Goal: Information Seeking & Learning: Check status

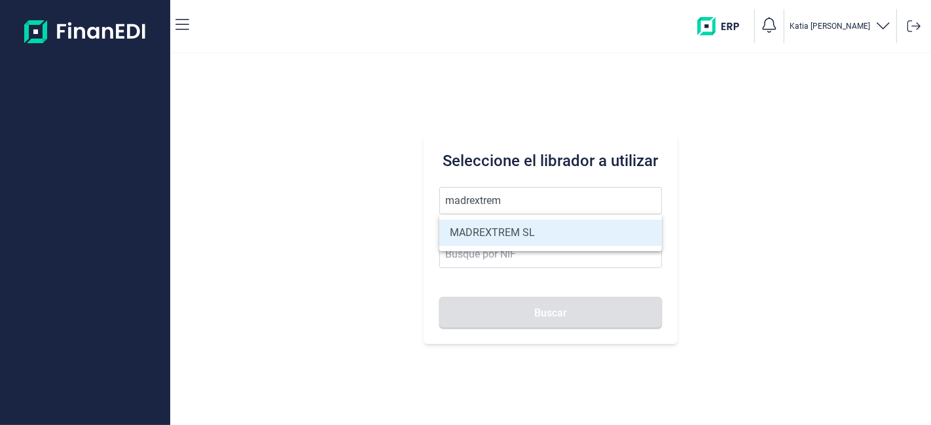
type input "MADREXTREM SL"
type input "B87353108"
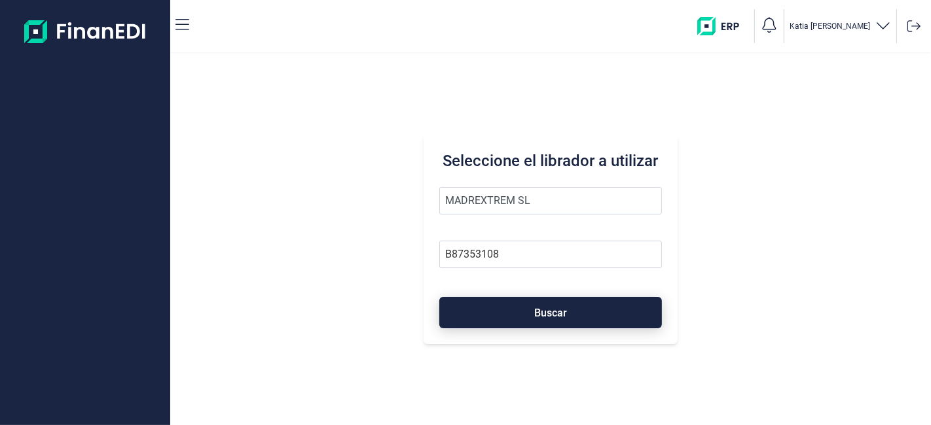
type input "MADREXTREM SL"
click at [535, 319] on button "Buscar" at bounding box center [550, 312] width 222 height 31
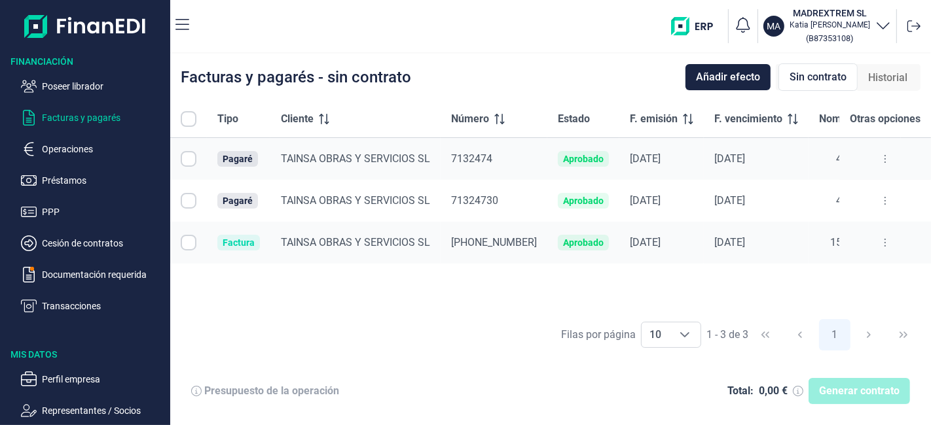
checkbox input "true"
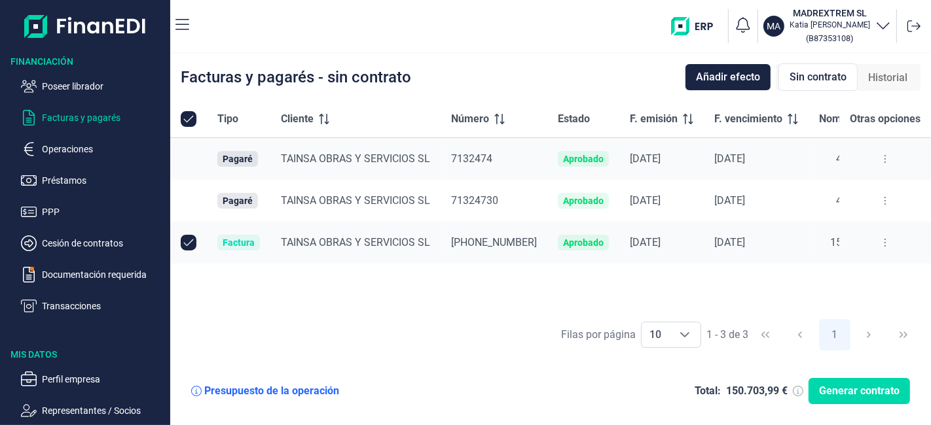
checkbox input "true"
click at [897, 143] on table "Tipo Cliente Número Estado F. emisión F. vencimiento Nominal (€) Otras opciones…" at bounding box center [581, 182] width 822 height 163
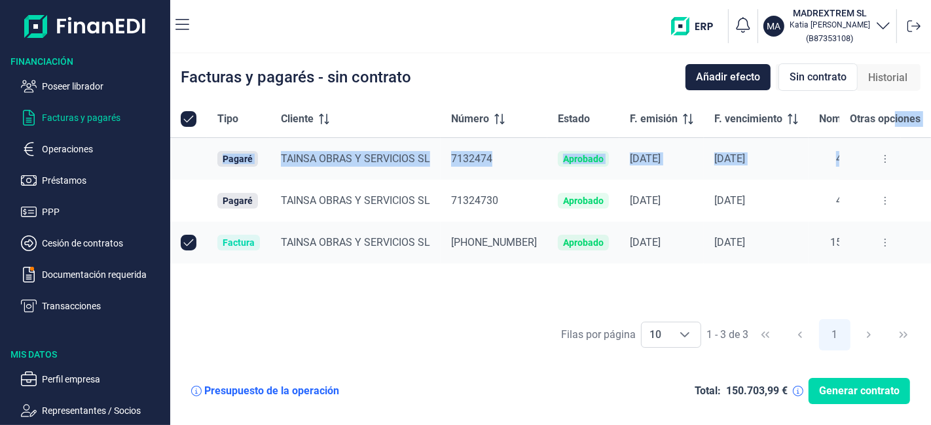
click at [880, 156] on button at bounding box center [885, 159] width 24 height 21
click at [859, 195] on span "Ver detalle del pagaré" at bounding box center [823, 191] width 87 height 13
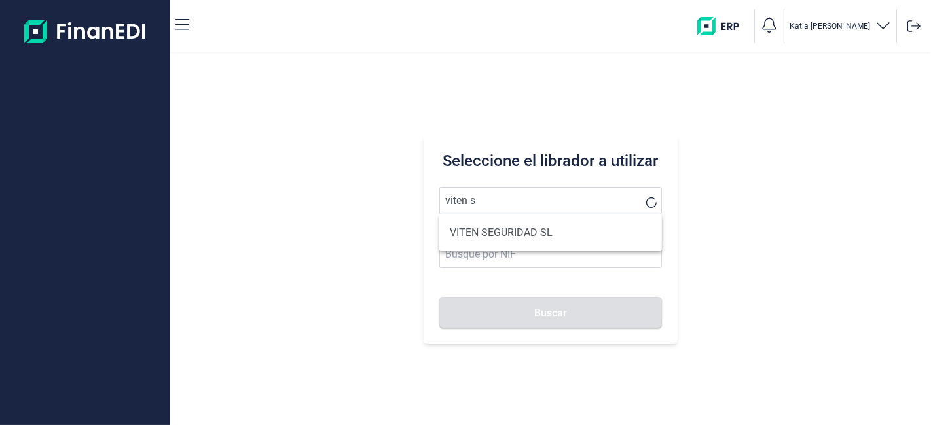
click at [439, 297] on button "Buscar" at bounding box center [550, 312] width 222 height 31
click at [547, 197] on input "viten s" at bounding box center [550, 200] width 222 height 27
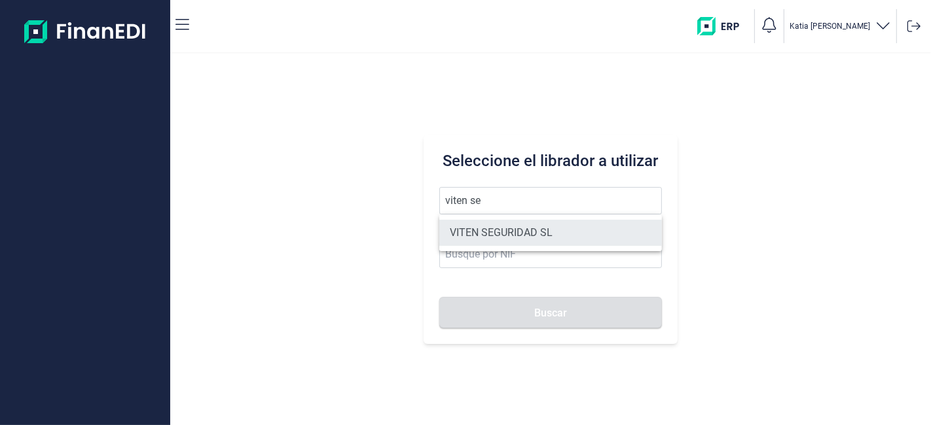
click at [530, 228] on li "VITEN SEGURIDAD SL" at bounding box center [550, 233] width 222 height 26
type input "VITEN SEGURIDAD SL"
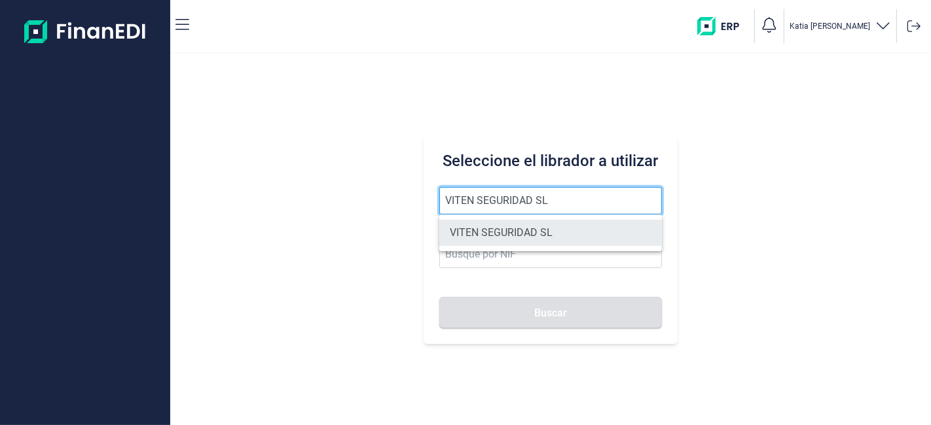
type input "B83744680"
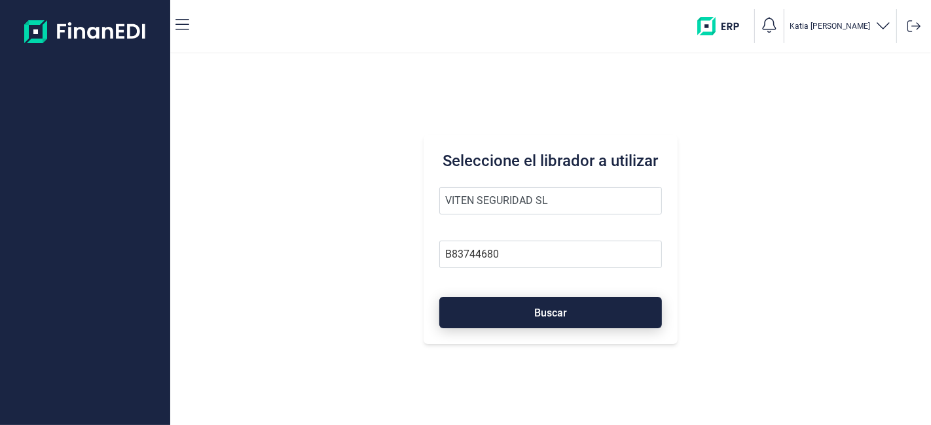
click at [514, 311] on button "Buscar" at bounding box center [550, 312] width 222 height 31
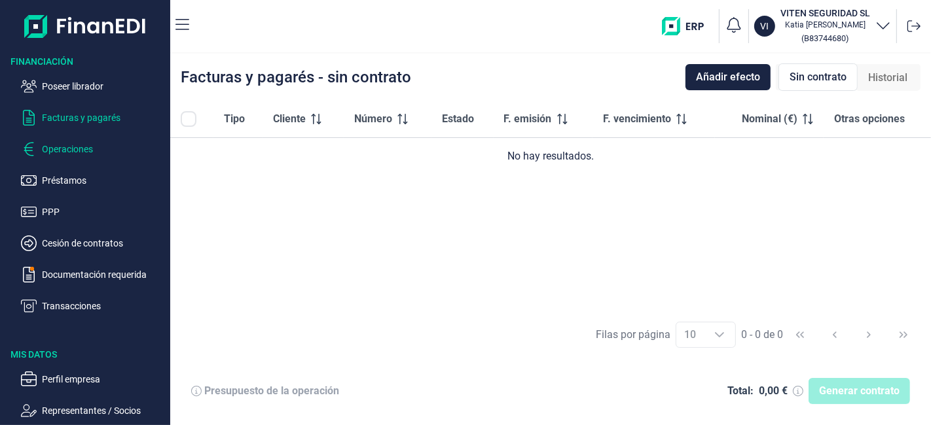
click at [63, 151] on p "Operaciones" at bounding box center [103, 149] width 123 height 16
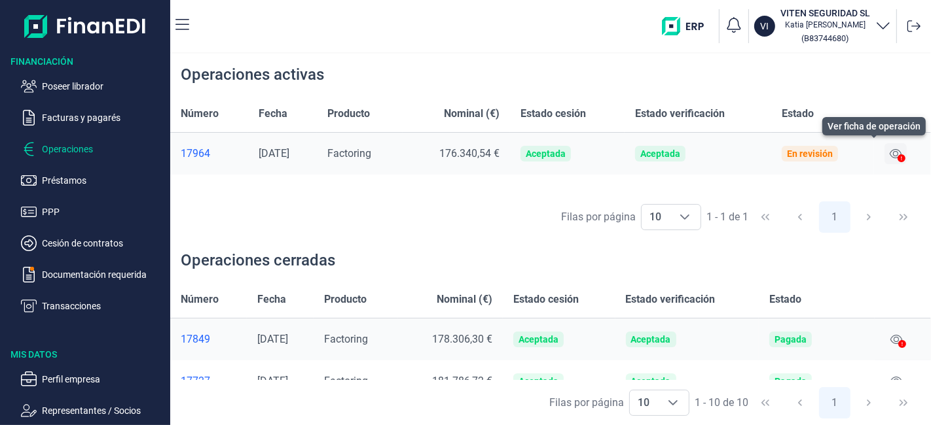
click at [895, 149] on icon at bounding box center [895, 153] width 12 height 9
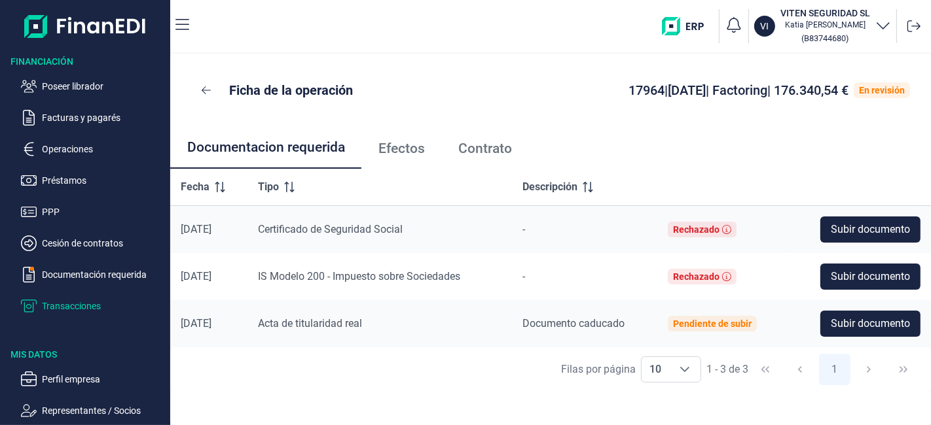
click at [69, 314] on p "Transacciones" at bounding box center [103, 306] width 123 height 16
